Goal: Task Accomplishment & Management: Manage account settings

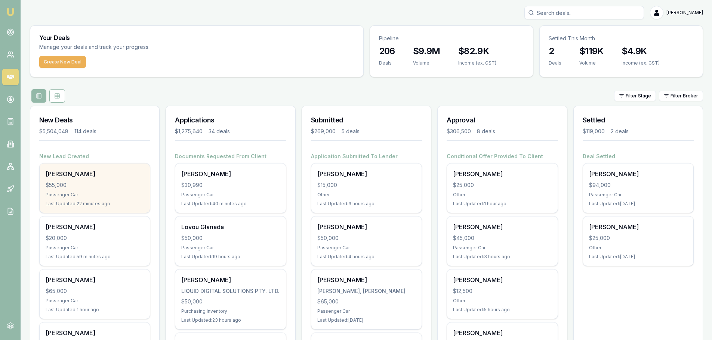
click at [88, 192] on div "Passenger Car" at bounding box center [95, 195] width 98 height 6
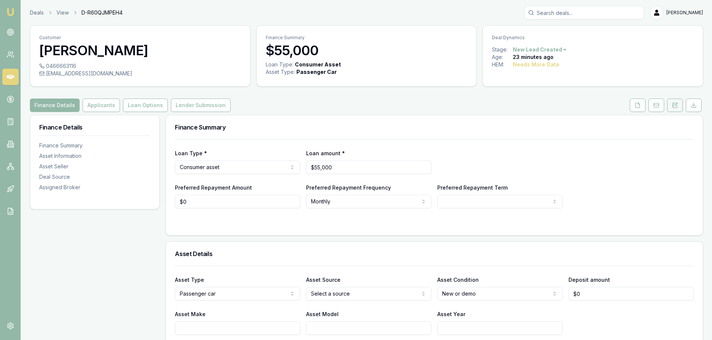
click at [677, 107] on icon at bounding box center [675, 105] width 4 height 5
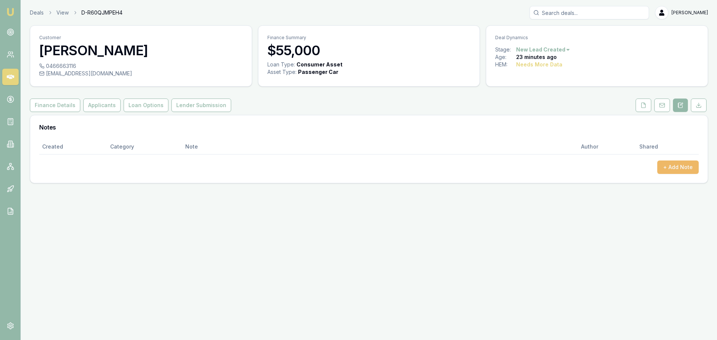
click at [678, 170] on button "+ Add Note" at bounding box center [678, 167] width 41 height 13
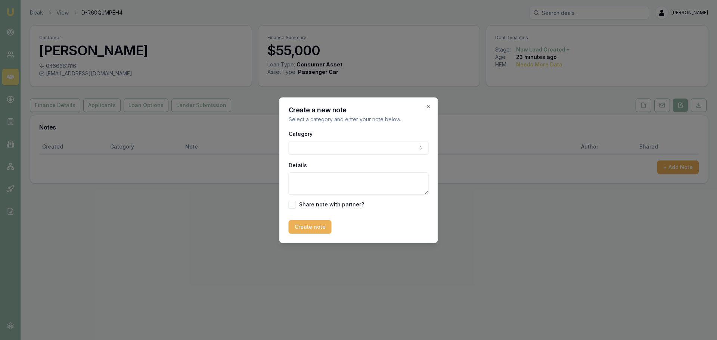
click at [375, 148] on body "Emu Broker Deals View D-R60QJMPEH4 Erin Shield Toggle Menu Customer Luka Cakic …" at bounding box center [358, 170] width 717 height 340
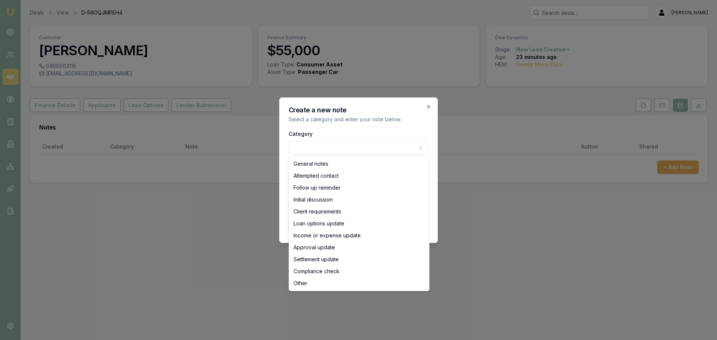
select select "ATTEMPTED_CONTACT"
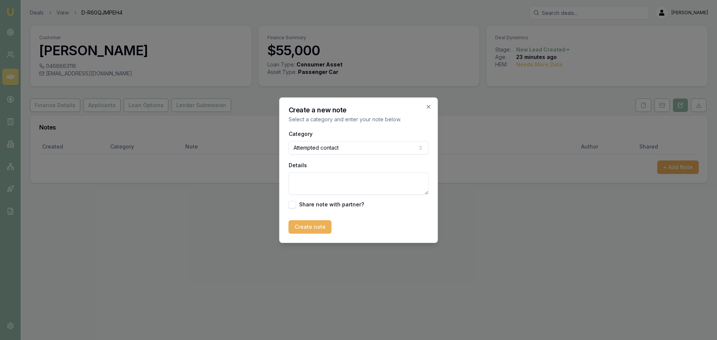
click at [322, 180] on textarea "Details" at bounding box center [359, 184] width 140 height 22
type textarea "sent intro text"
click at [294, 226] on button "Create note" at bounding box center [310, 226] width 43 height 13
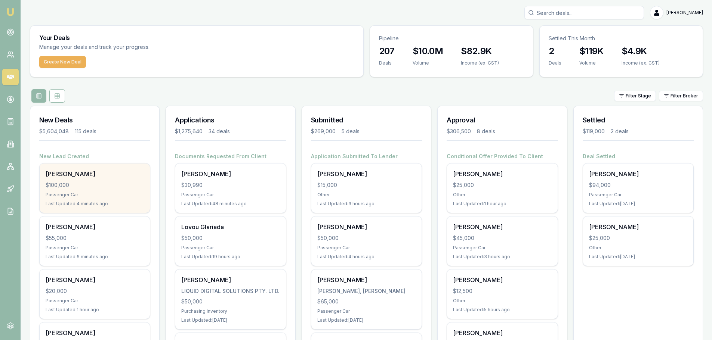
click at [96, 179] on div "Sandro Brunelli $100,000 Passenger Car Last Updated: 4 minutes ago" at bounding box center [95, 188] width 110 height 49
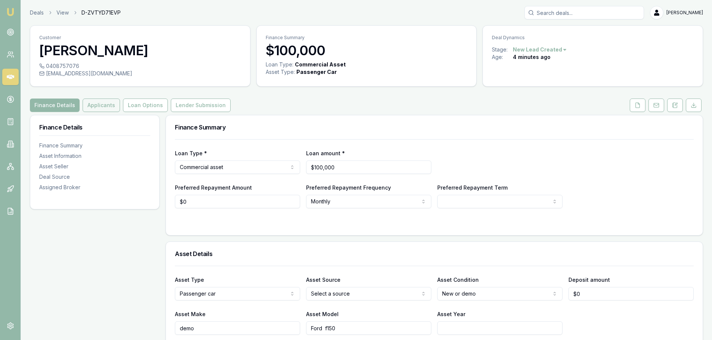
click at [101, 100] on button "Applicants" at bounding box center [101, 105] width 37 height 13
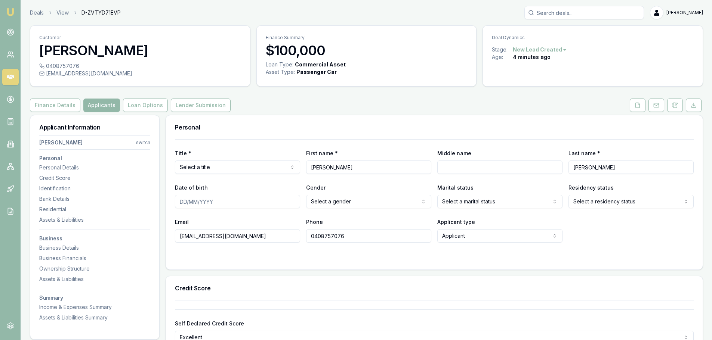
drag, startPoint x: 678, startPoint y: 109, endPoint x: 678, endPoint y: 117, distance: 7.5
click at [678, 109] on button at bounding box center [675, 105] width 16 height 13
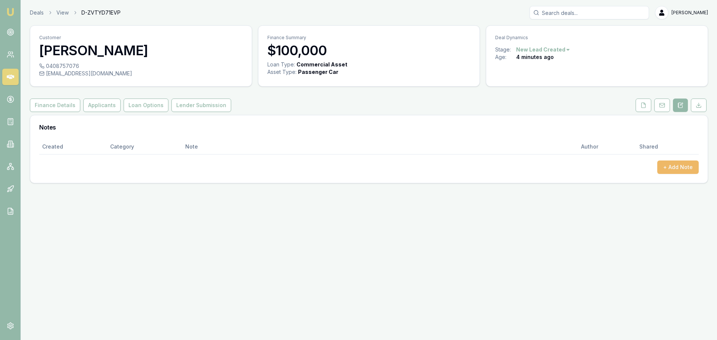
click at [677, 166] on button "+ Add Note" at bounding box center [678, 167] width 41 height 13
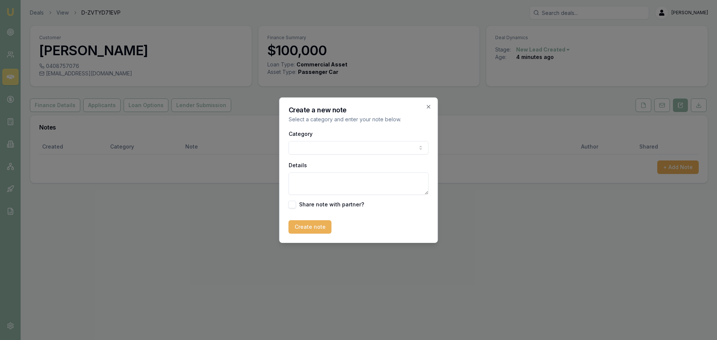
click at [382, 157] on div "Category General notes Attempted contact Follow up reminder Initial discussion …" at bounding box center [359, 168] width 140 height 79
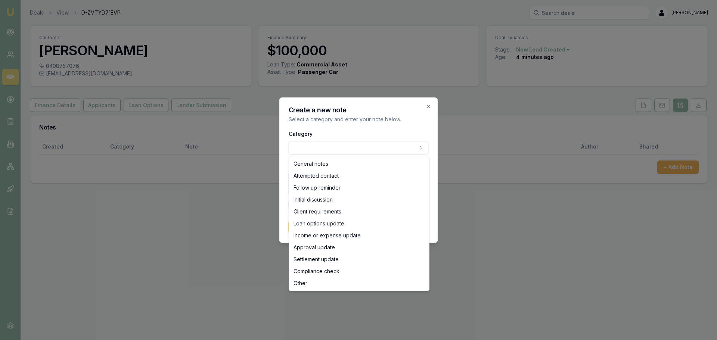
click at [326, 149] on body "Emu Broker Deals View D-ZVTYD71EVP [PERSON_NAME] Toggle Menu Customer [PERSON_N…" at bounding box center [358, 170] width 717 height 340
select select "ATTEMPTED_CONTACT"
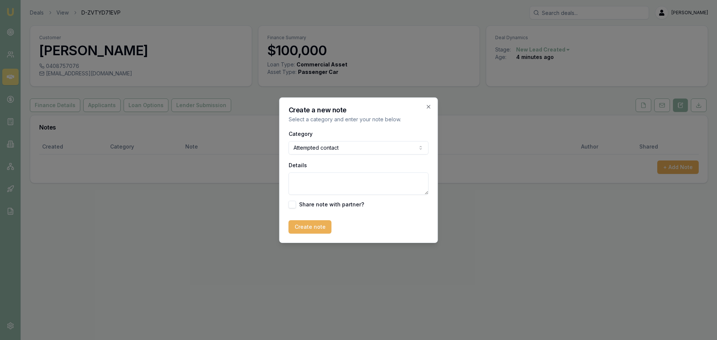
click at [319, 180] on textarea "Details" at bounding box center [359, 184] width 140 height 22
type textarea "sent itnro text"
click at [304, 222] on button "Create note" at bounding box center [310, 226] width 43 height 13
